Goal: Find specific page/section: Find specific page/section

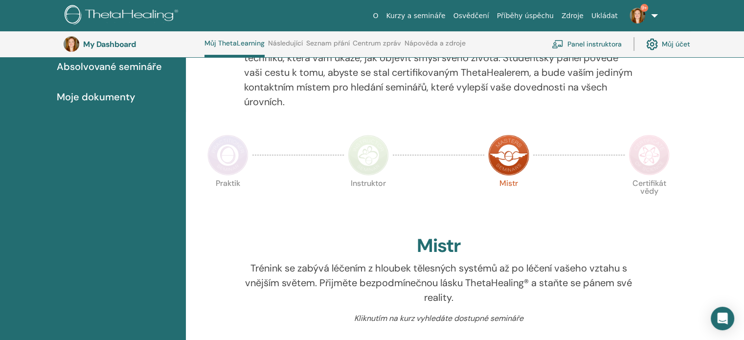
scroll to position [123, 0]
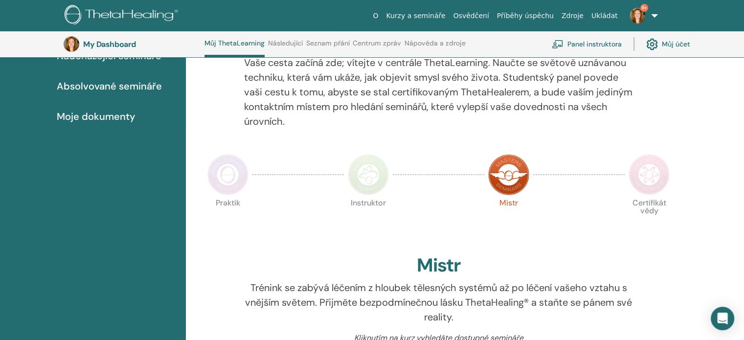
click at [376, 172] on img at bounding box center [368, 174] width 41 height 41
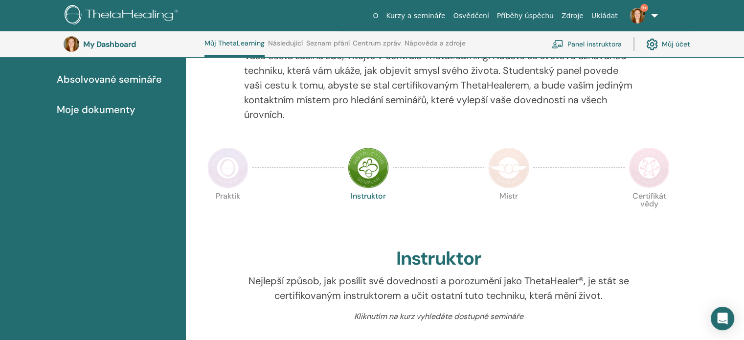
scroll to position [123, 0]
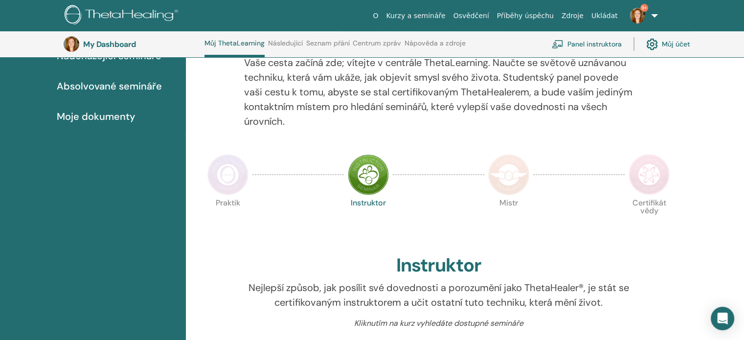
click at [497, 185] on img at bounding box center [508, 174] width 41 height 41
